Goal: Information Seeking & Learning: Learn about a topic

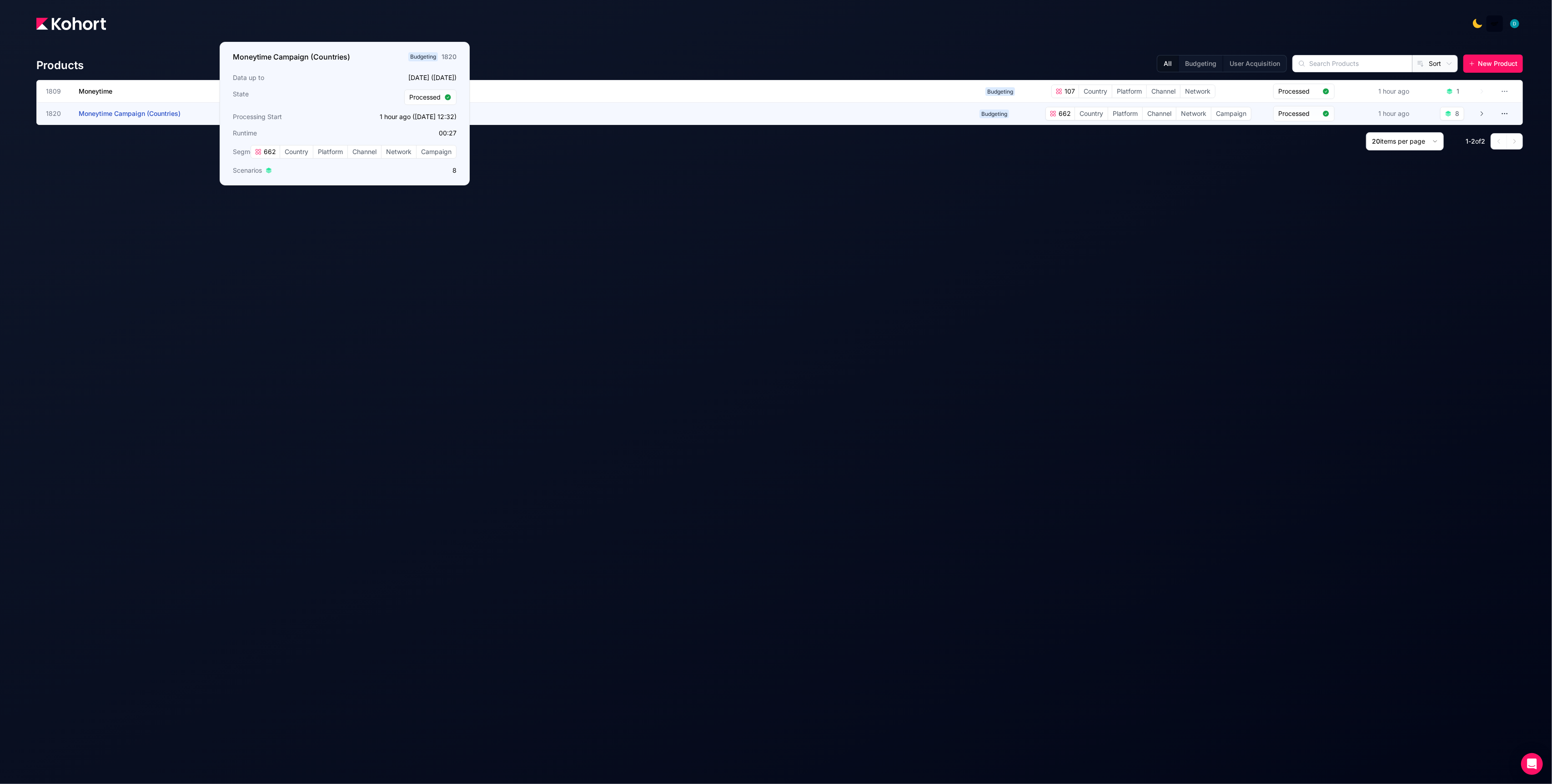
click at [170, 112] on span "Moneytime Campaign (Countries)" at bounding box center [129, 113] width 102 height 8
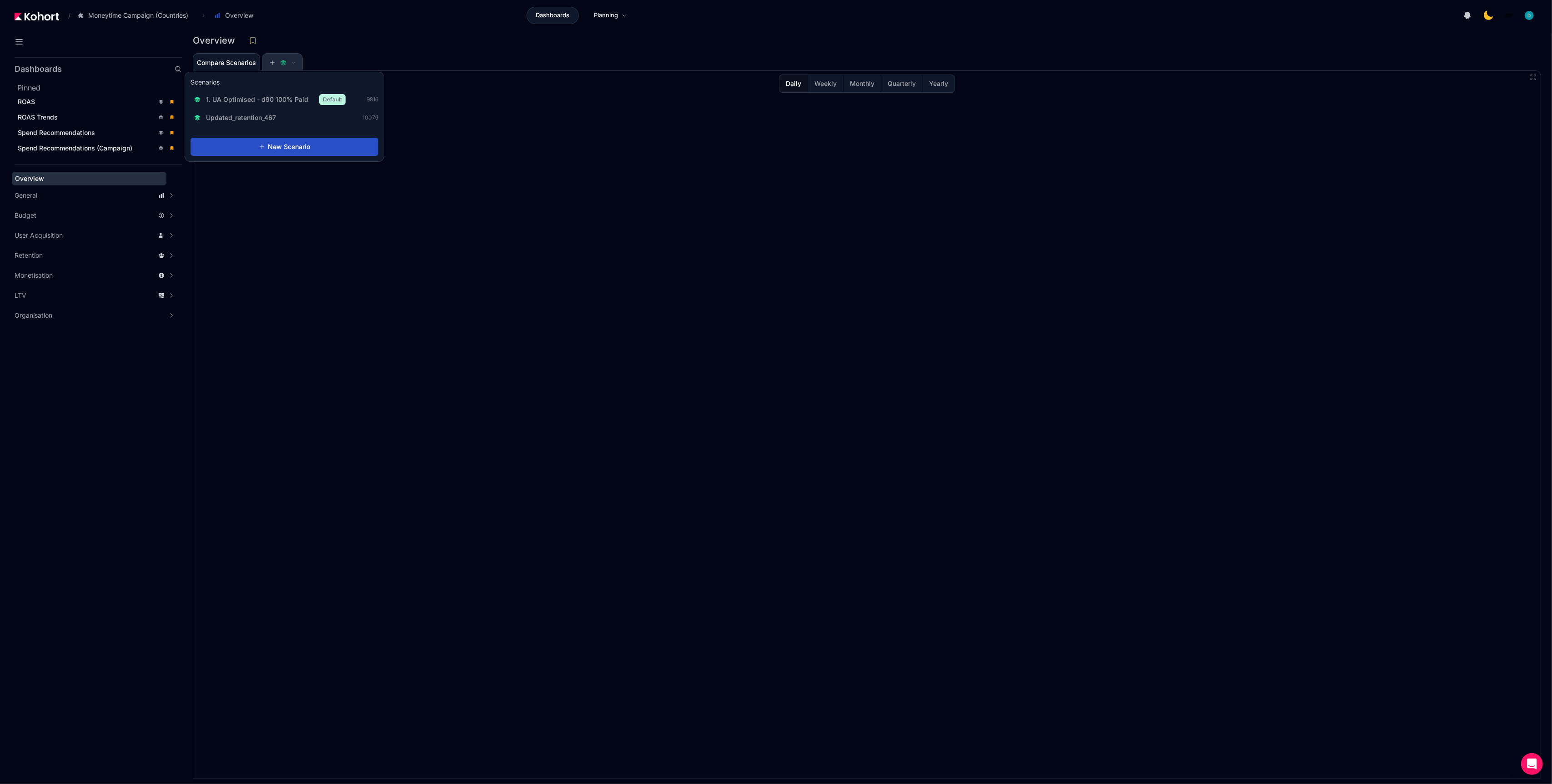
click at [273, 59] on button at bounding box center [282, 63] width 27 height 18
click at [272, 97] on span "1. UA Optimised - d90 100% Paid" at bounding box center [257, 98] width 103 height 9
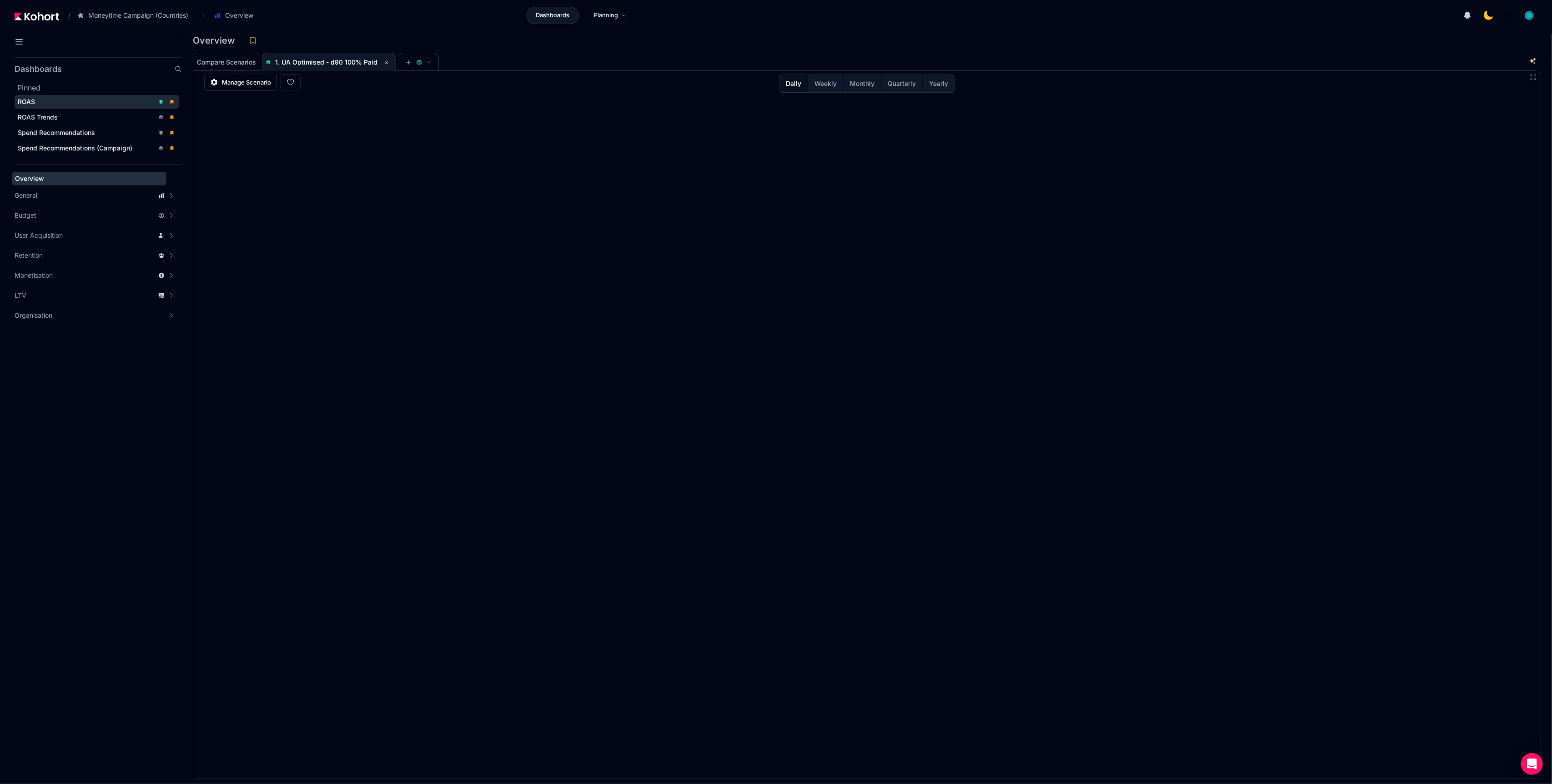
click at [71, 101] on div "ROAS" at bounding box center [86, 101] width 136 height 9
